Goal: Task Accomplishment & Management: Manage account settings

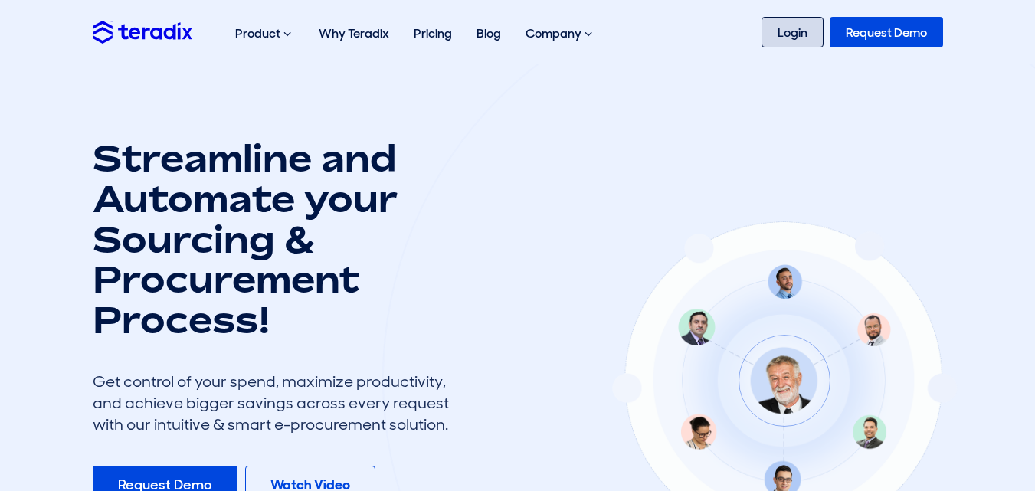
click at [794, 29] on link "Login" at bounding box center [793, 32] width 62 height 31
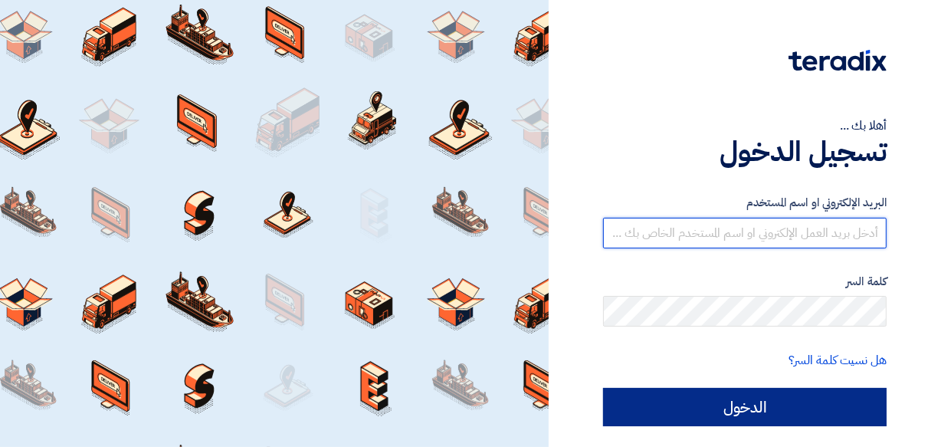
type input "[EMAIL_ADDRESS][DOMAIN_NAME]"
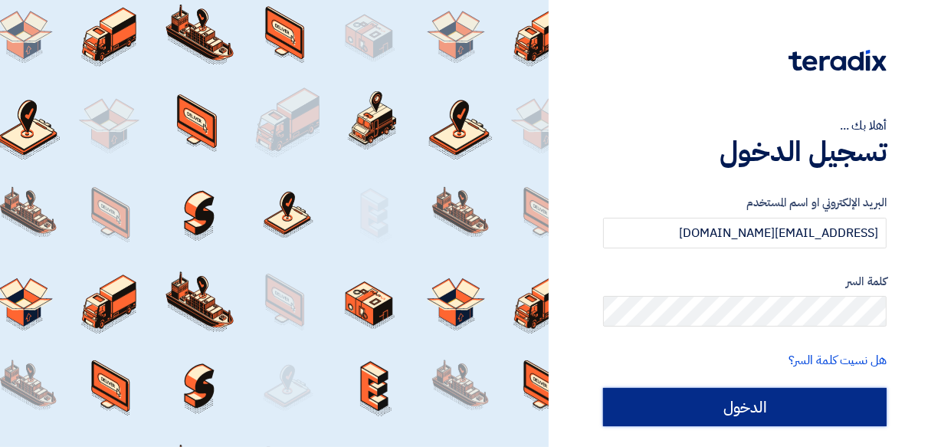
click at [724, 412] on input "الدخول" at bounding box center [744, 407] width 283 height 38
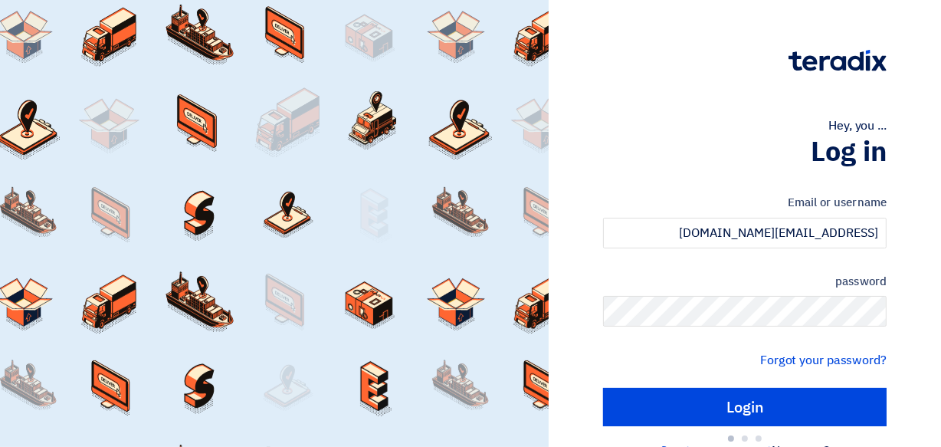
type input "Sign in"
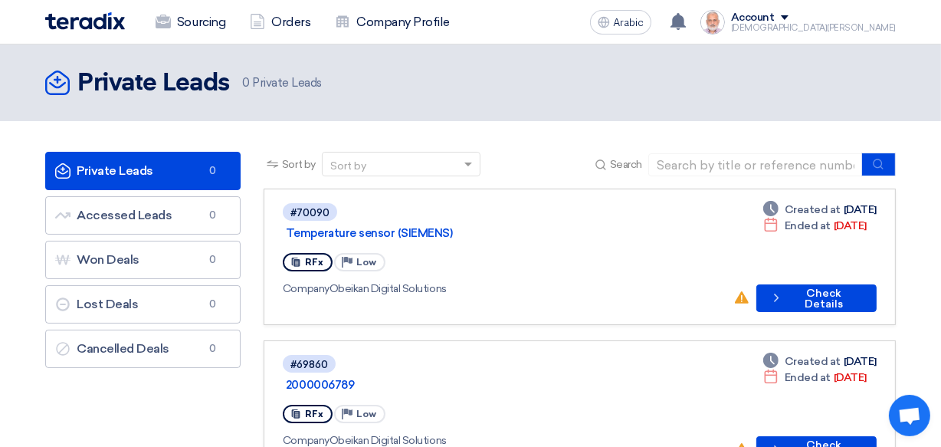
drag, startPoint x: 493, startPoint y: 8, endPoint x: 575, endPoint y: 109, distance: 129.1
click at [575, 109] on header "Private Leads Private Leads 0 Private Leads" at bounding box center [470, 82] width 941 height 77
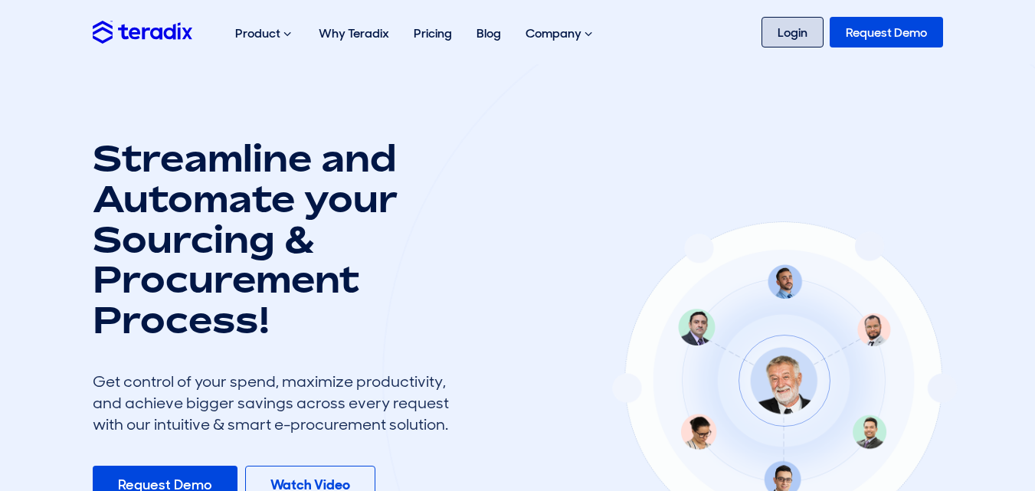
click at [788, 34] on link "Login" at bounding box center [793, 32] width 62 height 31
